Goal: Task Accomplishment & Management: Manage account settings

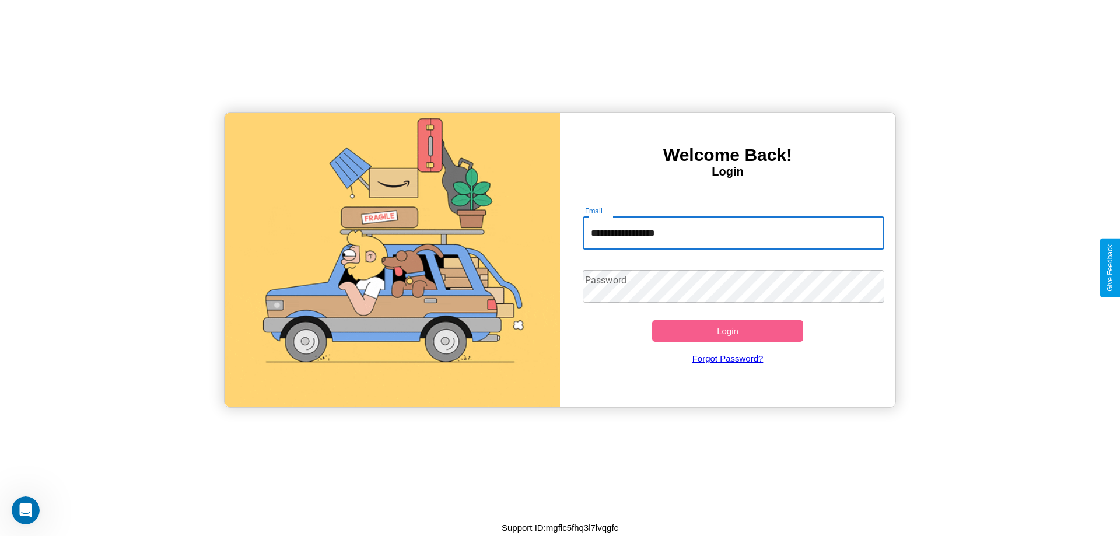
type input "**********"
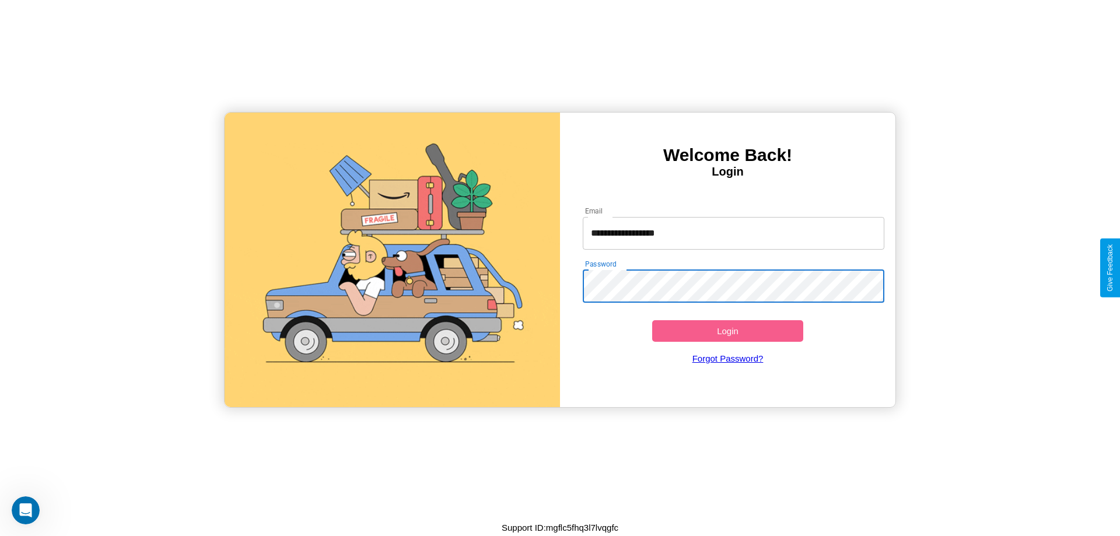
click at [728, 331] on button "Login" at bounding box center [727, 331] width 151 height 22
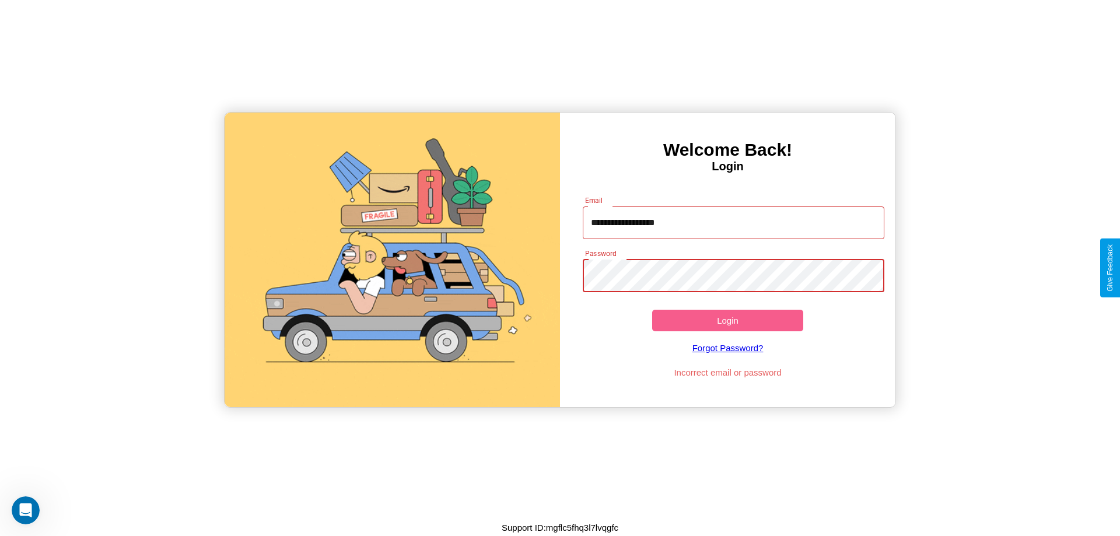
click at [728, 320] on button "Login" at bounding box center [727, 321] width 151 height 22
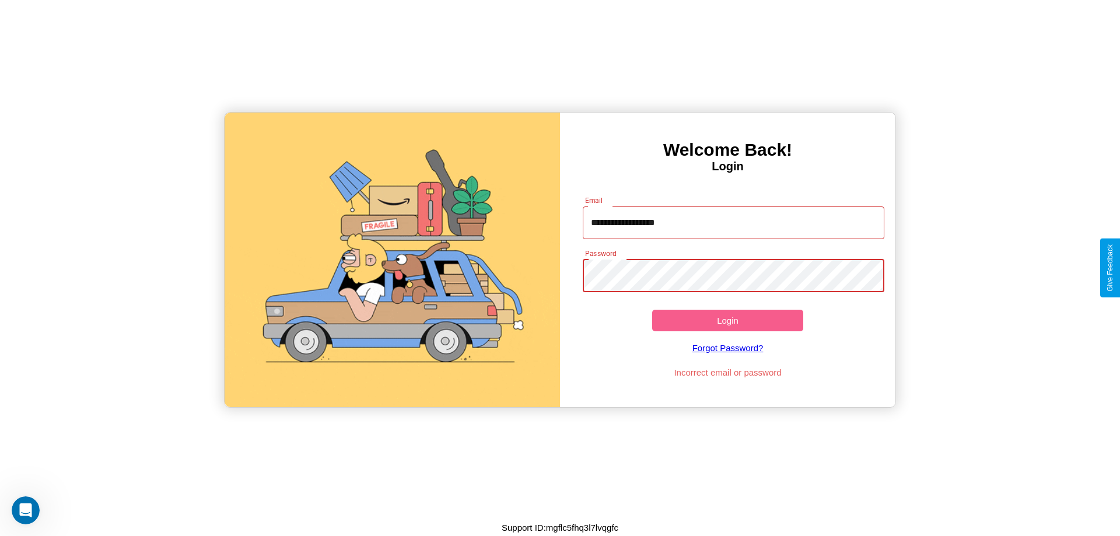
click at [728, 320] on button "Login" at bounding box center [727, 321] width 151 height 22
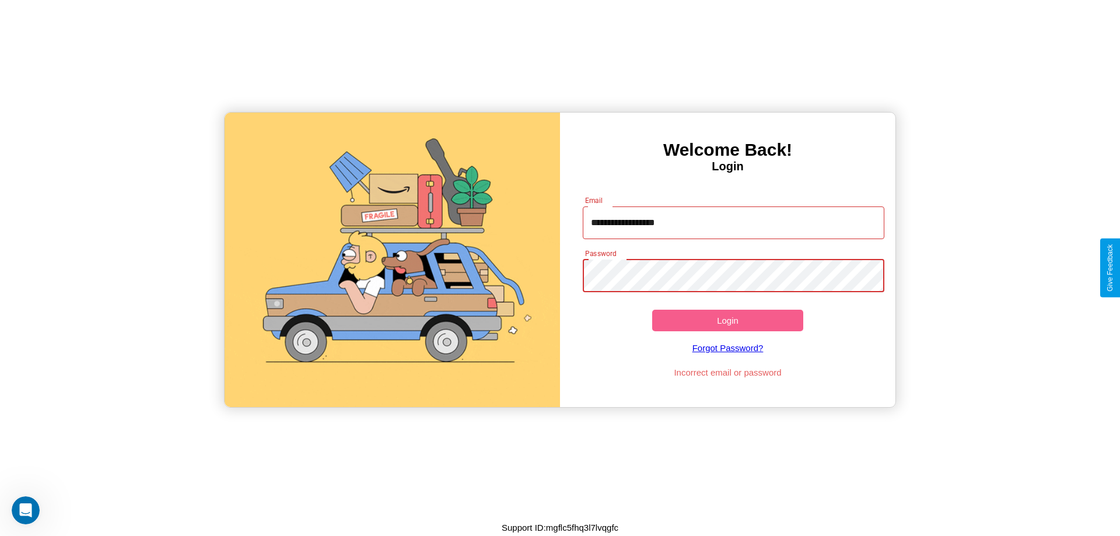
click at [728, 320] on button "Login" at bounding box center [727, 321] width 151 height 22
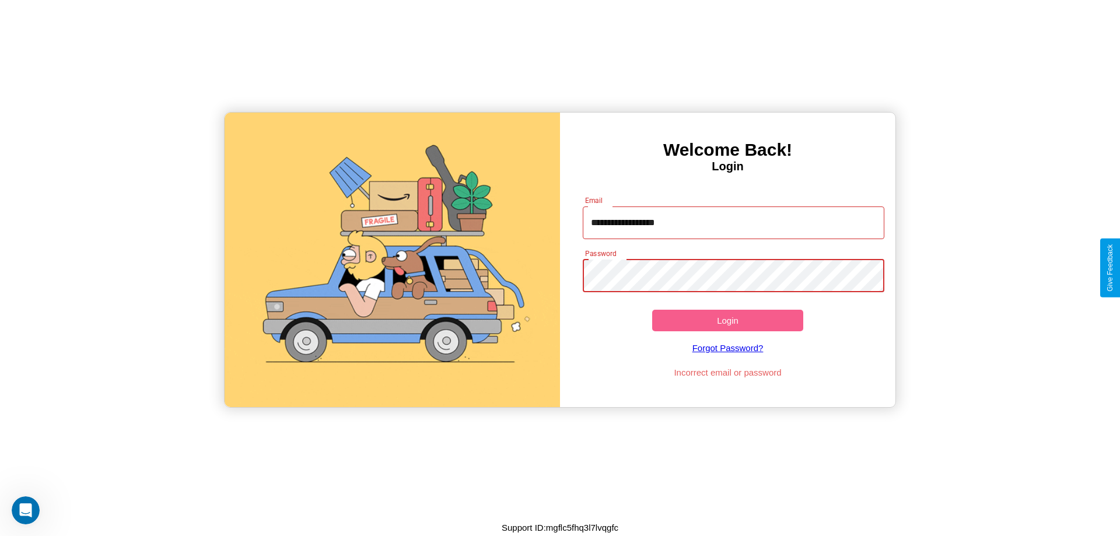
click at [728, 320] on button "Login" at bounding box center [727, 321] width 151 height 22
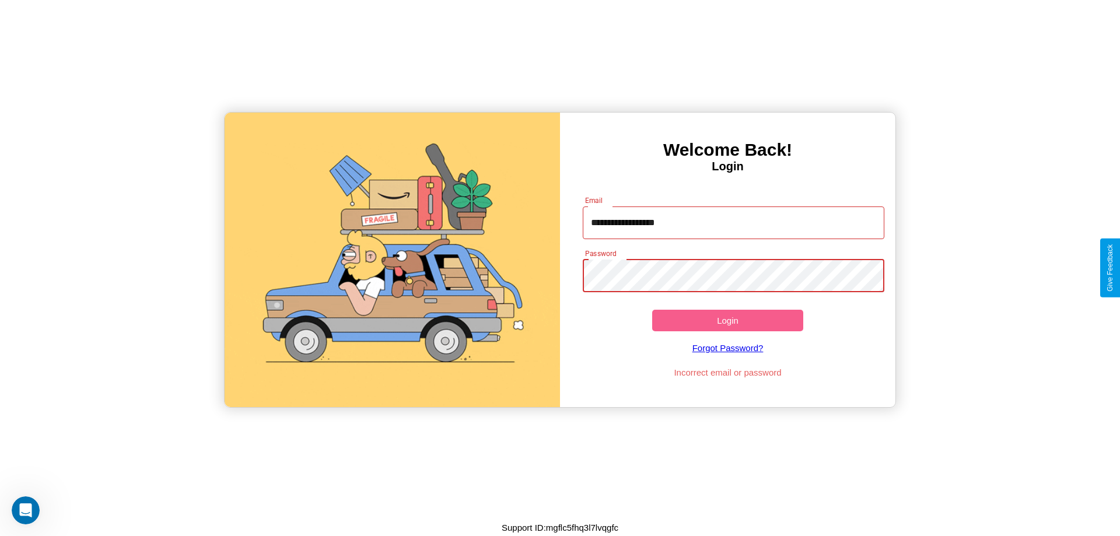
click at [728, 320] on button "Login" at bounding box center [727, 321] width 151 height 22
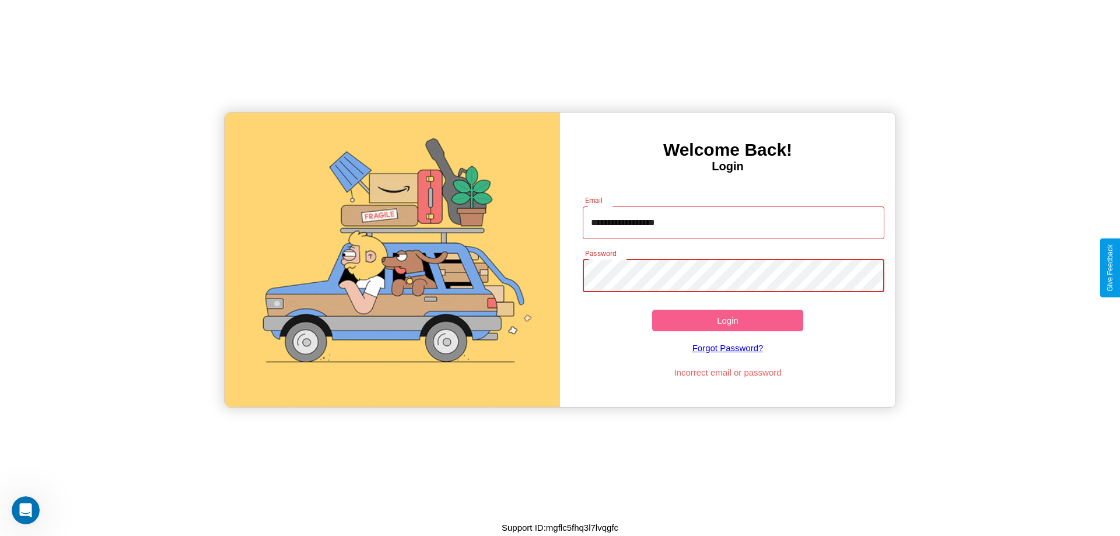
click at [728, 320] on button "Login" at bounding box center [727, 321] width 151 height 22
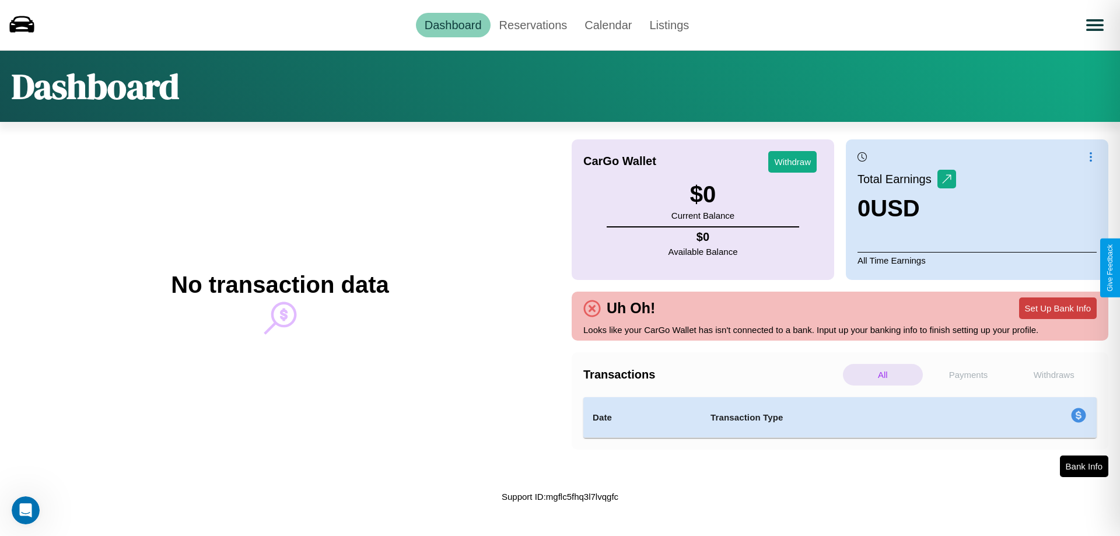
click at [1058, 308] on button "Set Up Bank Info" at bounding box center [1058, 309] width 78 height 22
